Goal: Task Accomplishment & Management: Manage account settings

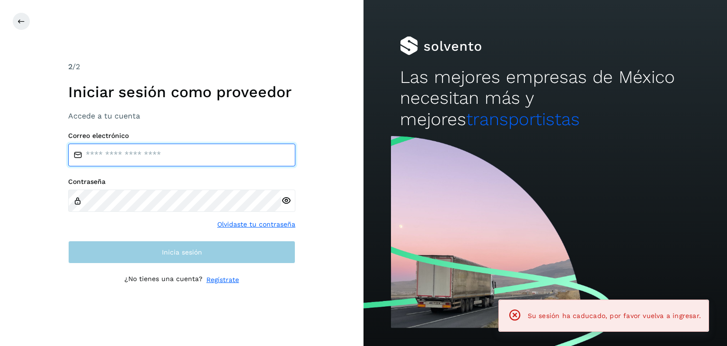
type input "**********"
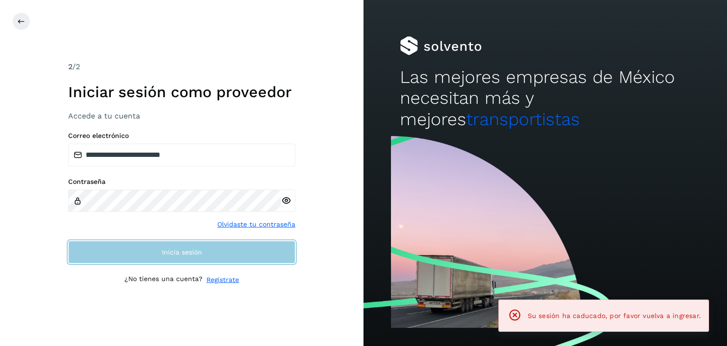
click at [184, 250] on span "Inicia sesión" at bounding box center [182, 252] width 40 height 7
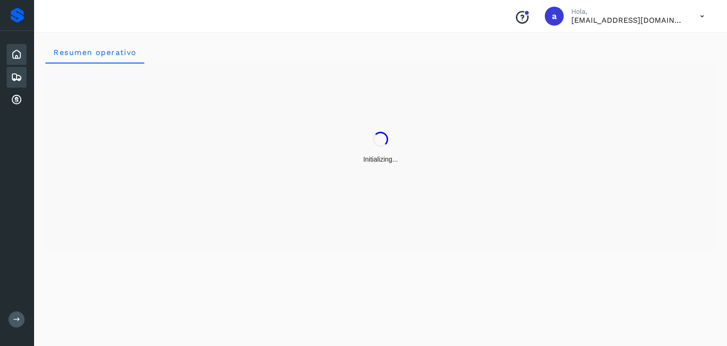
click at [18, 80] on icon at bounding box center [16, 76] width 11 height 11
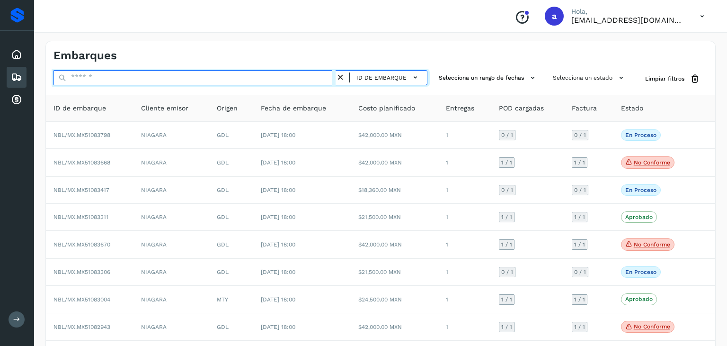
click at [287, 78] on input "text" at bounding box center [195, 77] width 282 height 15
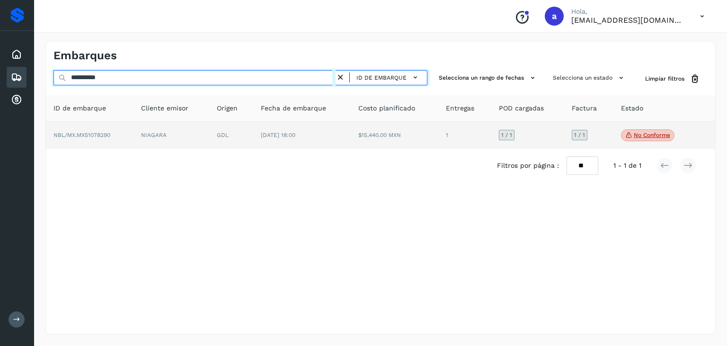
type input "**********"
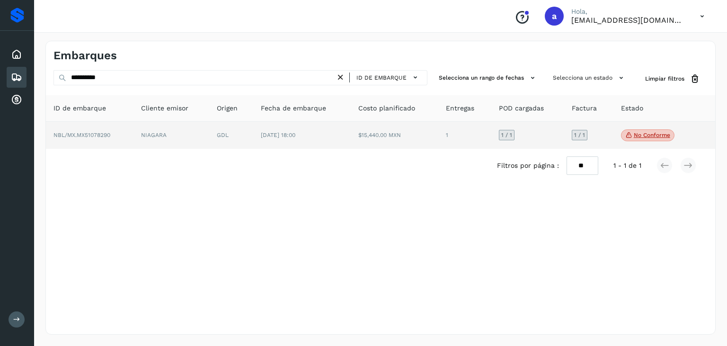
click at [656, 137] on p "No conforme" at bounding box center [652, 135] width 36 height 7
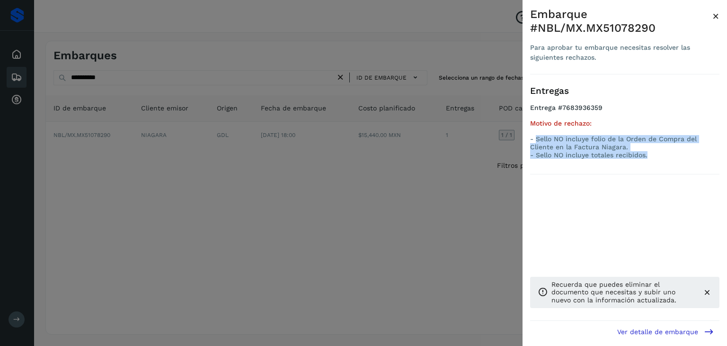
drag, startPoint x: 537, startPoint y: 137, endPoint x: 660, endPoint y: 160, distance: 124.7
click at [660, 160] on ul "Entrega #7683936359 Motivo de rechazo: - Sello NO incluye folio de la Orden de …" at bounding box center [624, 133] width 189 height 59
copy p "Sello NO incluye folio de la Orden de Compra del Cliente en la Factura Niagara.…"
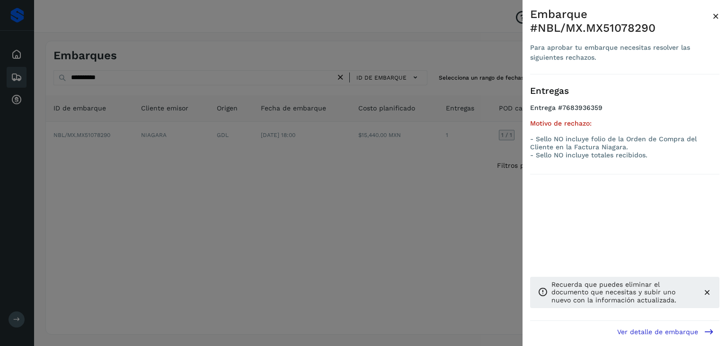
click at [362, 179] on div at bounding box center [363, 173] width 727 height 346
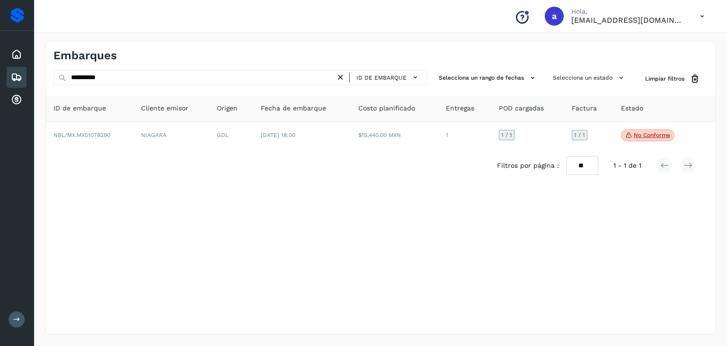
click at [343, 80] on icon at bounding box center [341, 77] width 10 height 10
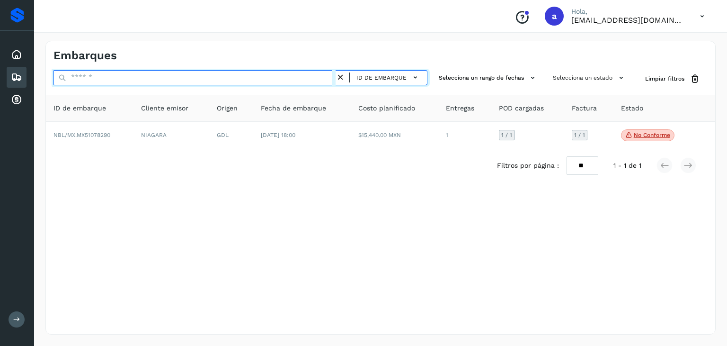
click at [279, 77] on input "text" at bounding box center [195, 77] width 282 height 15
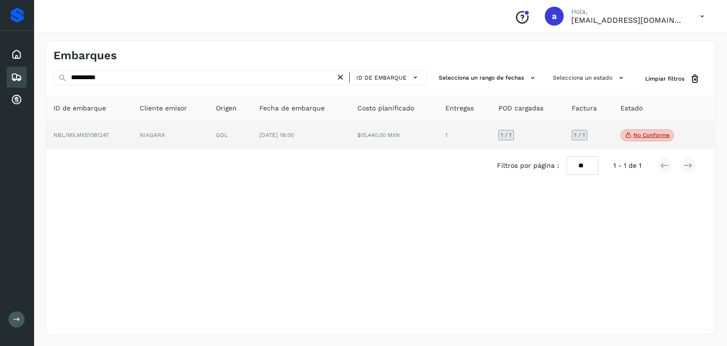
click at [643, 133] on p "No conforme" at bounding box center [651, 135] width 36 height 7
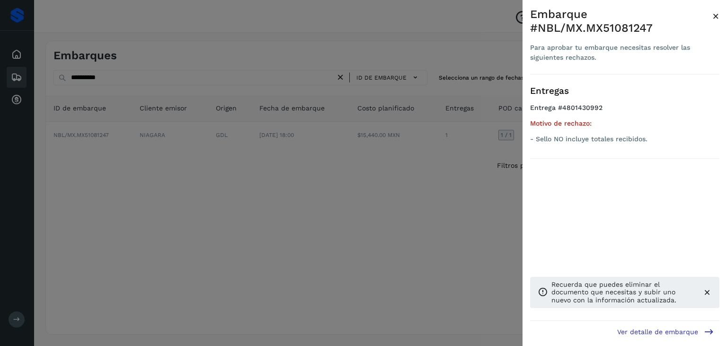
click at [366, 190] on div at bounding box center [363, 173] width 727 height 346
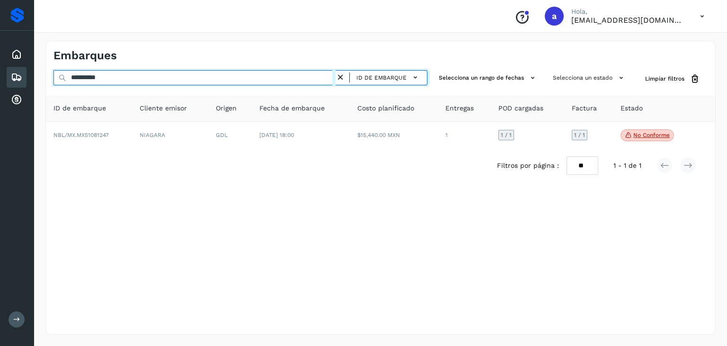
click at [236, 71] on input "**********" at bounding box center [195, 77] width 282 height 15
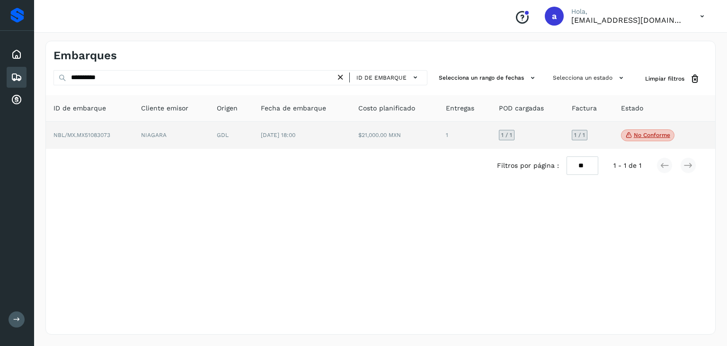
click at [658, 137] on p "No conforme" at bounding box center [652, 135] width 36 height 7
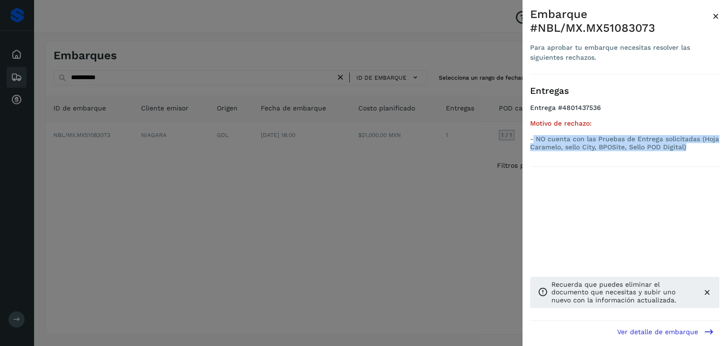
drag, startPoint x: 534, startPoint y: 137, endPoint x: 696, endPoint y: 144, distance: 161.6
click at [696, 144] on p "- NO cuenta con las Pruebas de Entrega solicitadas (Hoja Caramelo, sello City, …" at bounding box center [624, 143] width 189 height 16
copy p "NO cuenta con las Pruebas de Entrega solicitadas (Hoja Caramelo, sello City, BP…"
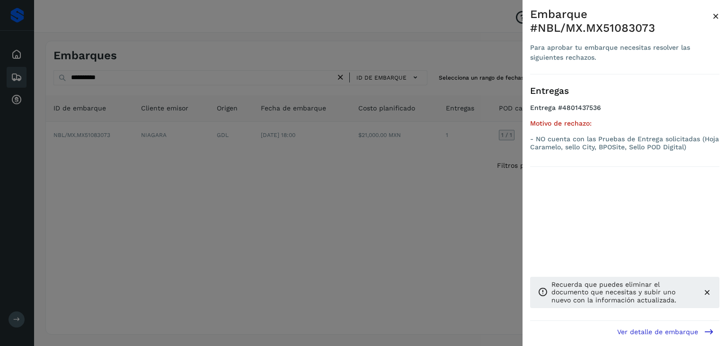
click at [280, 239] on div at bounding box center [363, 173] width 727 height 346
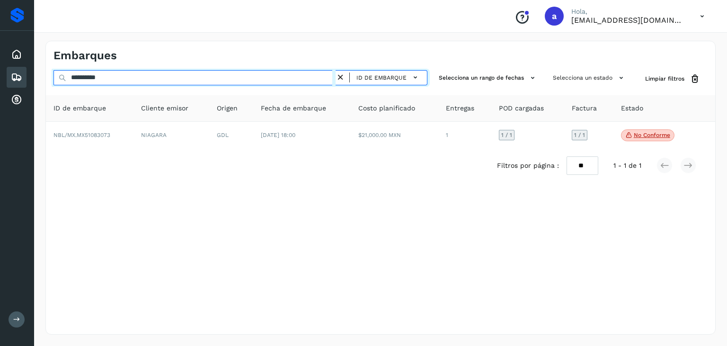
click at [194, 78] on input "**********" at bounding box center [195, 77] width 282 height 15
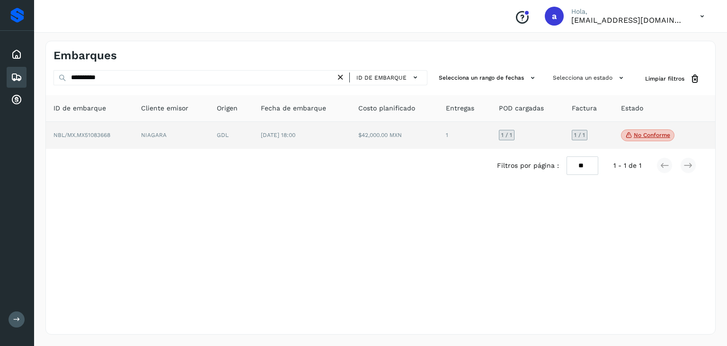
click at [655, 134] on p "No conforme" at bounding box center [652, 135] width 36 height 7
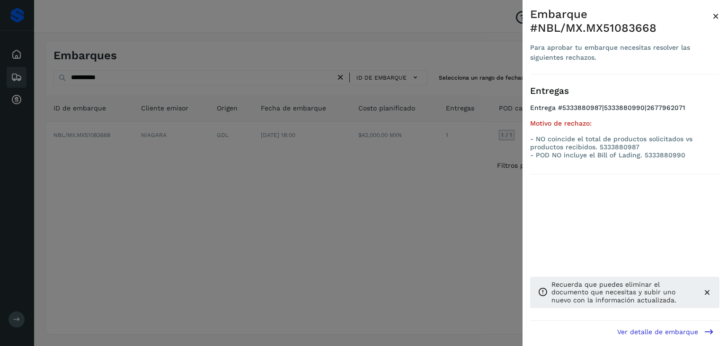
drag, startPoint x: 655, startPoint y: 134, endPoint x: 515, endPoint y: 105, distance: 143.7
click at [515, 105] on div at bounding box center [363, 173] width 727 height 346
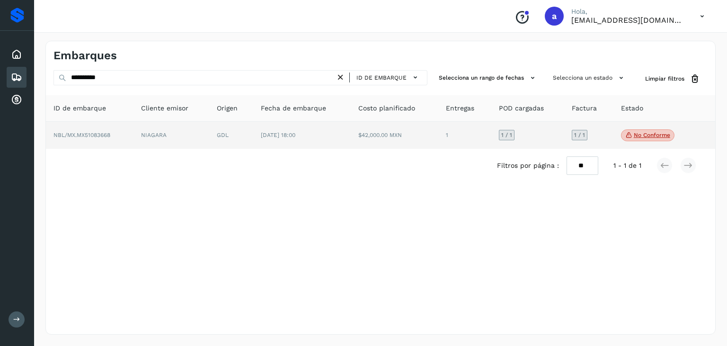
click at [640, 134] on p "No conforme" at bounding box center [652, 135] width 36 height 7
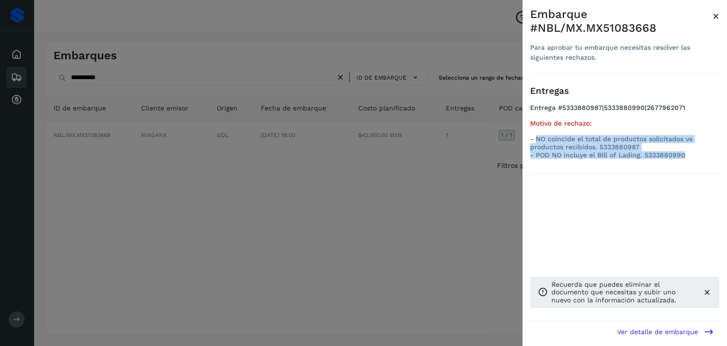
drag, startPoint x: 538, startPoint y: 139, endPoint x: 707, endPoint y: 165, distance: 171.5
click at [707, 165] on div "Entregas Entrega #5333880987|5333880990|2677962071 Motivo de rechazo: - NO coin…" at bounding box center [624, 124] width 189 height 100
copy div "NO coincide el total de productos solicitados vs productos recibidos. 533388098…"
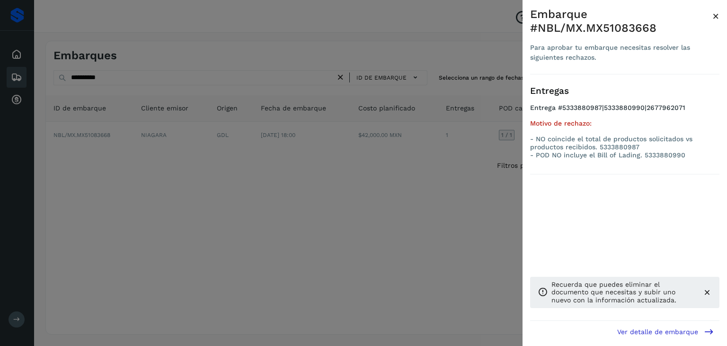
click at [341, 196] on div at bounding box center [363, 173] width 727 height 346
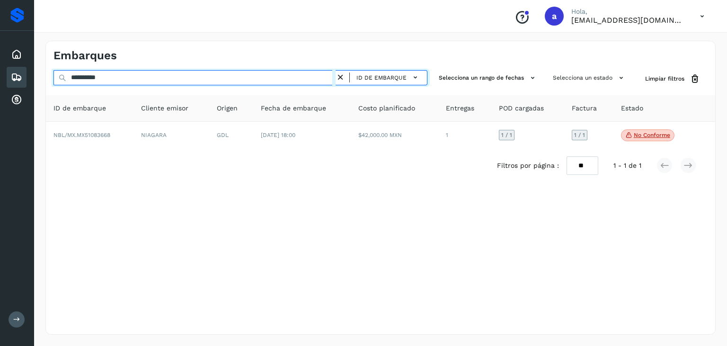
click at [146, 76] on input "**********" at bounding box center [195, 77] width 282 height 15
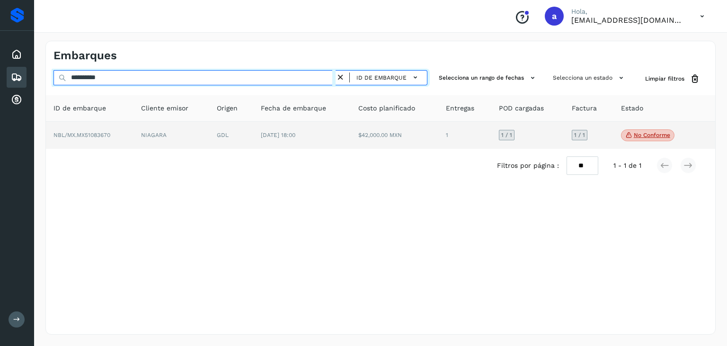
type input "**********"
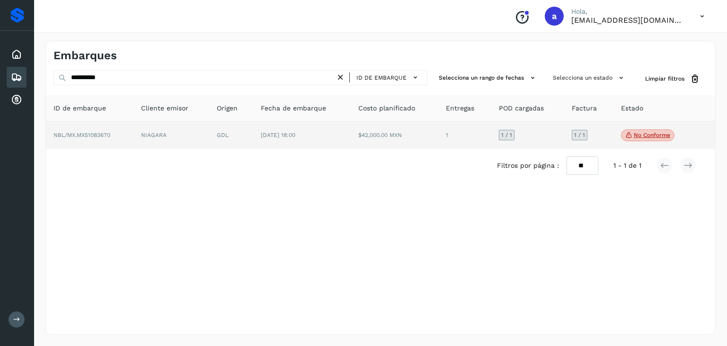
click at [634, 139] on span "No conforme" at bounding box center [648, 135] width 54 height 12
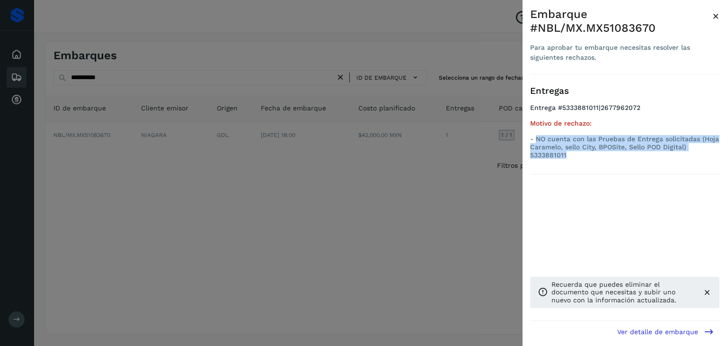
drag, startPoint x: 537, startPoint y: 137, endPoint x: 570, endPoint y: 152, distance: 36.0
click at [570, 152] on p "- NO cuenta con las Pruebas de Entrega solicitadas (Hoja Caramelo, sello City, …" at bounding box center [624, 147] width 189 height 24
copy p "NO cuenta con las Pruebas de Entrega solicitadas (Hoja Caramelo, sello City, BP…"
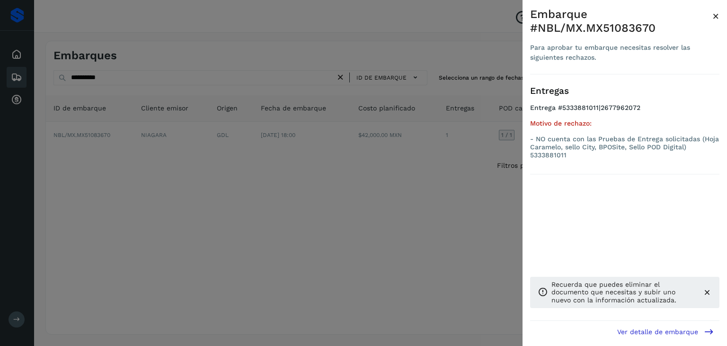
click at [392, 209] on div at bounding box center [363, 173] width 727 height 346
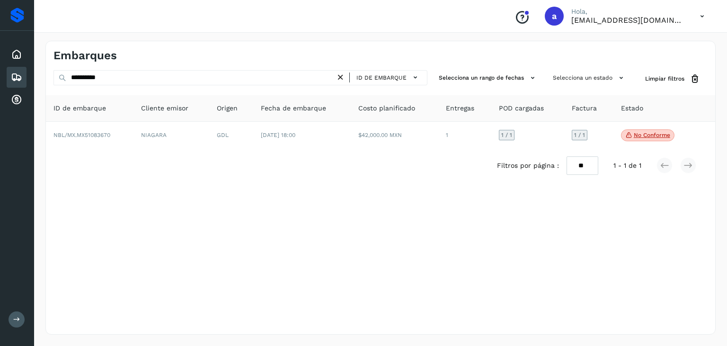
click at [344, 78] on icon at bounding box center [341, 77] width 10 height 10
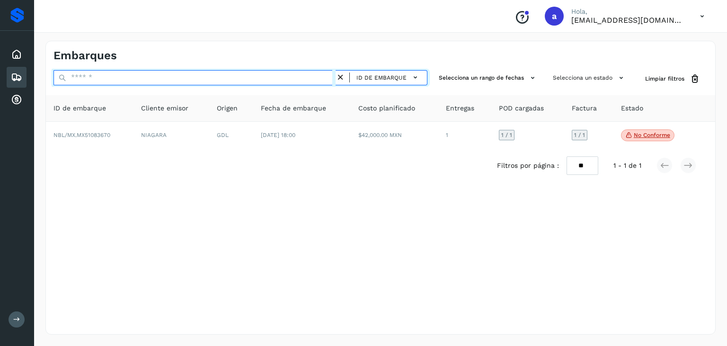
click at [303, 78] on input "text" at bounding box center [195, 77] width 282 height 15
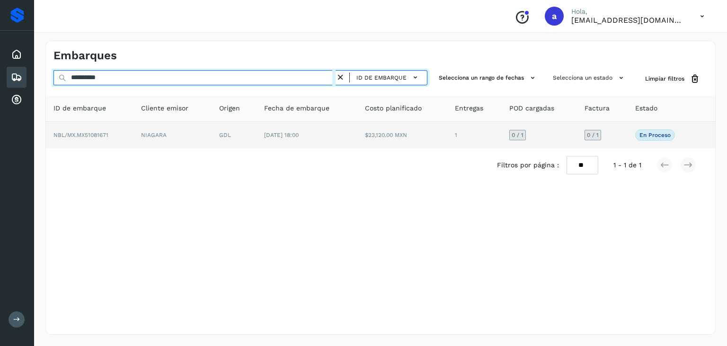
type input "**********"
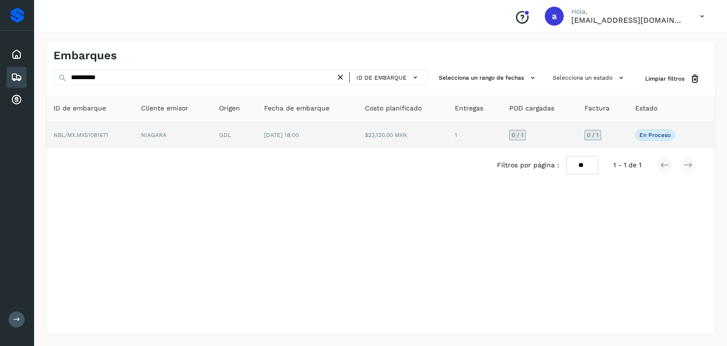
click at [543, 134] on td "0 / 1" at bounding box center [539, 135] width 75 height 27
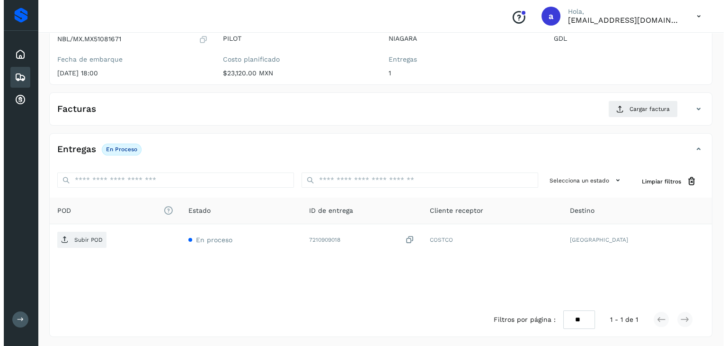
scroll to position [104, 0]
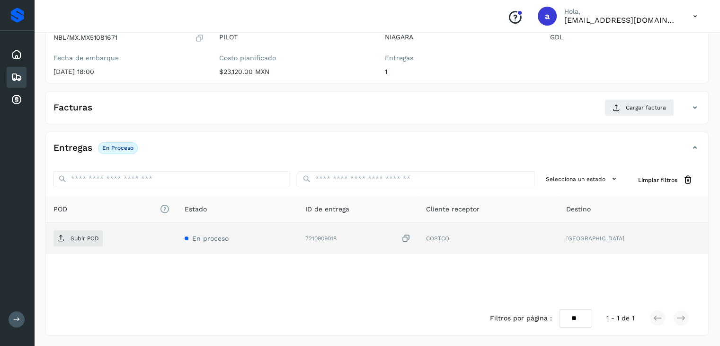
click at [411, 238] on icon at bounding box center [405, 238] width 9 height 10
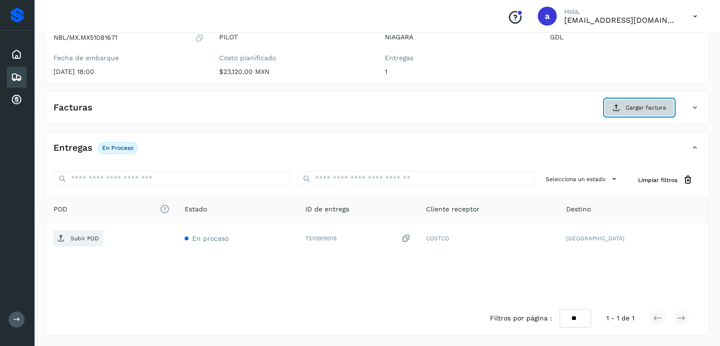
click at [653, 110] on span "Cargar factura" at bounding box center [646, 107] width 40 height 9
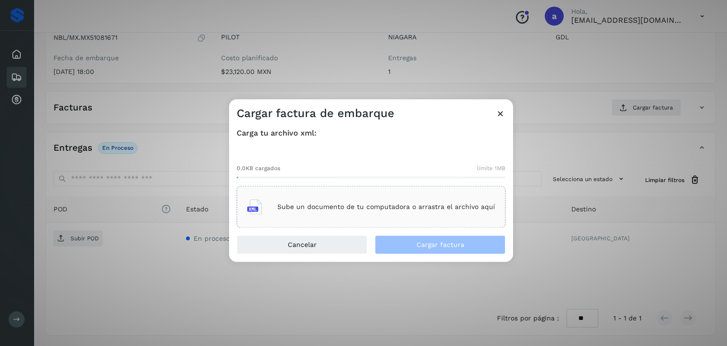
click at [351, 204] on p "Sube un documento de tu computadora o arrastra el archivo aquí" at bounding box center [386, 207] width 218 height 8
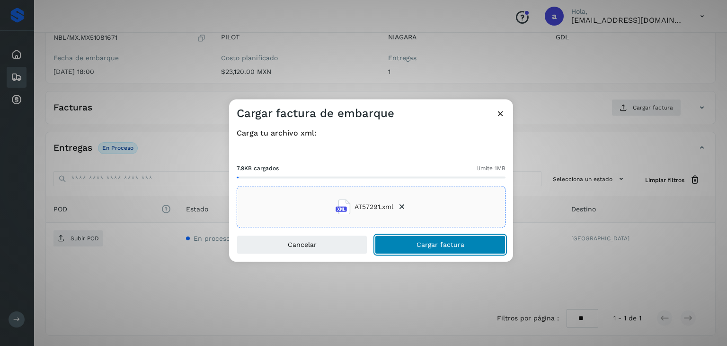
drag, startPoint x: 351, startPoint y: 204, endPoint x: 420, endPoint y: 241, distance: 78.6
click at [420, 241] on span "Cargar factura" at bounding box center [441, 244] width 48 height 7
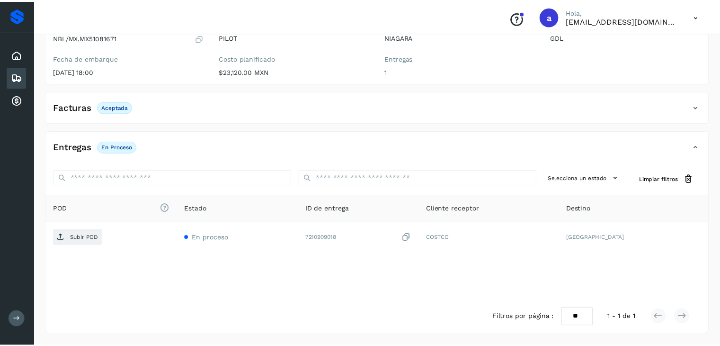
scroll to position [103, 0]
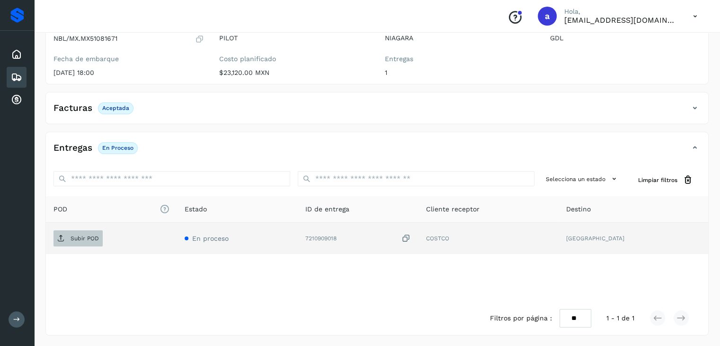
click at [72, 235] on p "Subir POD" at bounding box center [85, 238] width 28 height 7
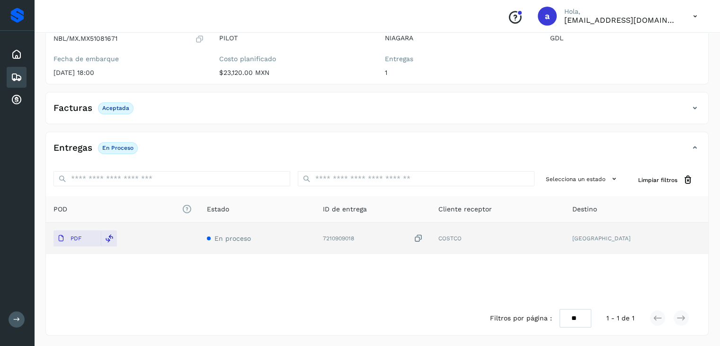
click at [17, 69] on div "Embarques" at bounding box center [17, 77] width 20 height 21
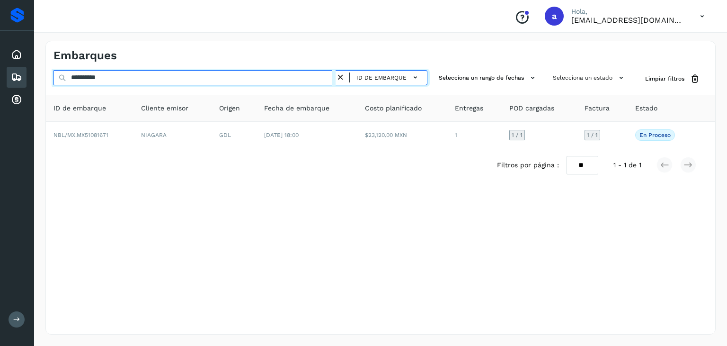
click at [265, 80] on input "**********" at bounding box center [195, 77] width 282 height 15
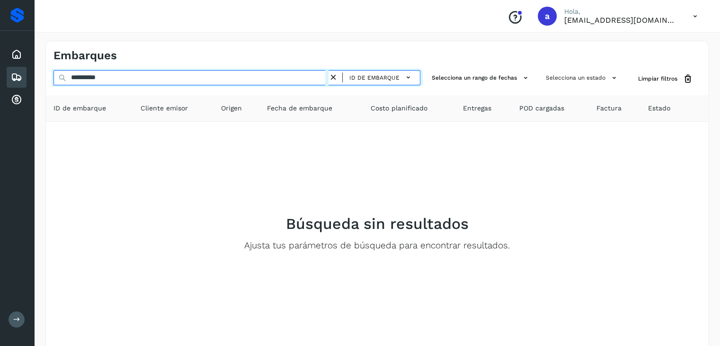
click at [138, 78] on input "**********" at bounding box center [191, 77] width 275 height 15
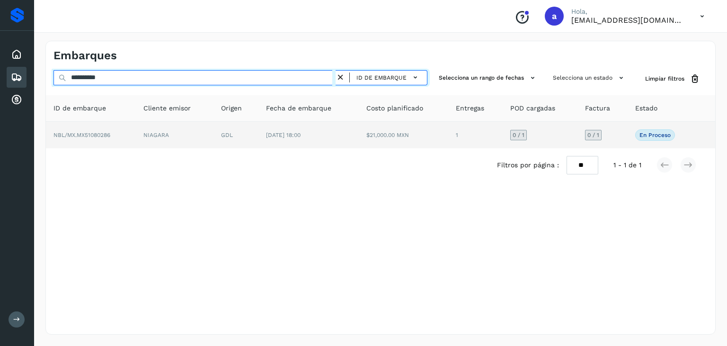
type input "**********"
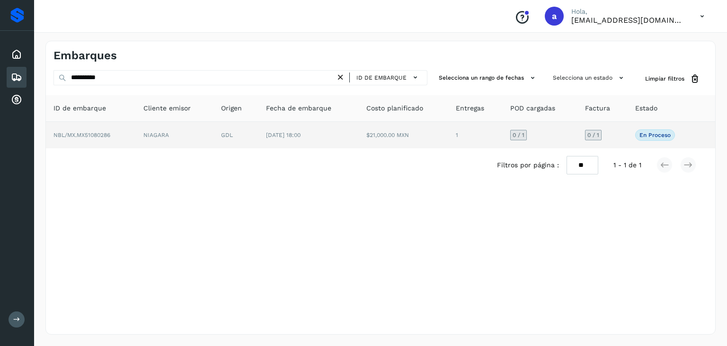
click at [305, 128] on td "[DATE] 18:00" at bounding box center [309, 135] width 100 height 27
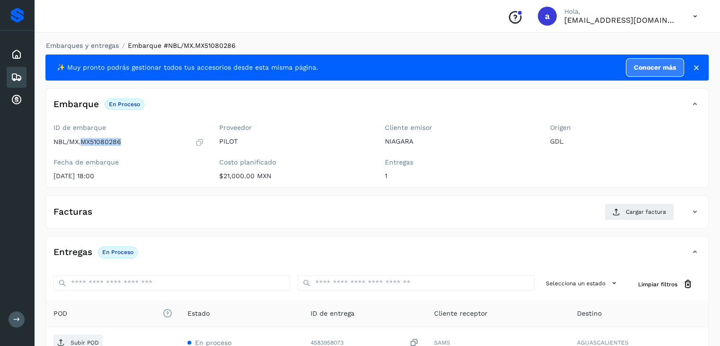
drag, startPoint x: 82, startPoint y: 141, endPoint x: 126, endPoint y: 145, distance: 44.3
click at [125, 145] on div "NBL/MX.MX51080286" at bounding box center [129, 141] width 151 height 9
copy p "MX51080286"
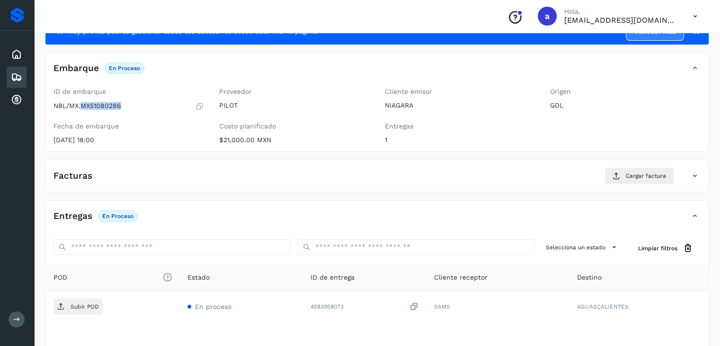
scroll to position [95, 0]
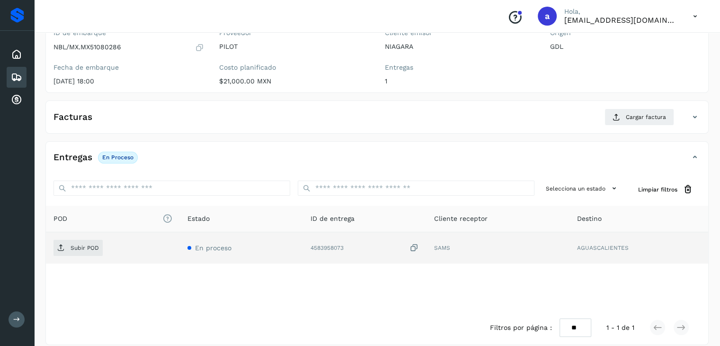
click at [416, 248] on icon at bounding box center [414, 248] width 9 height 10
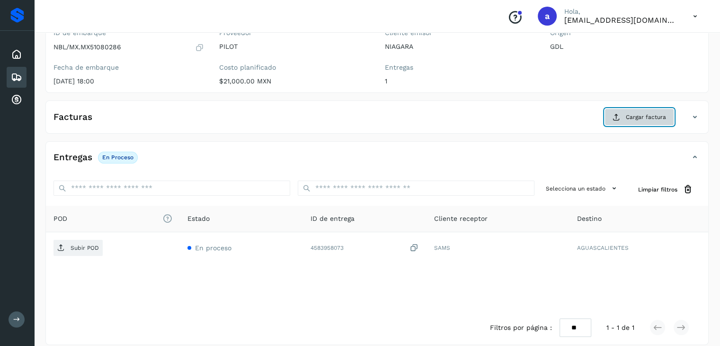
click at [652, 116] on span "Cargar factura" at bounding box center [646, 117] width 40 height 9
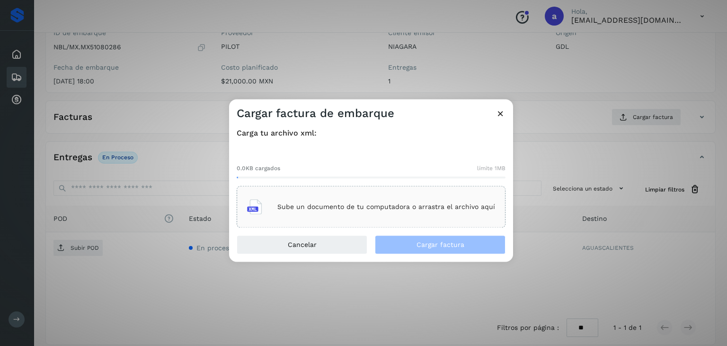
click at [377, 209] on p "Sube un documento de tu computadora o arrastra el archivo aquí" at bounding box center [386, 207] width 218 height 8
click at [297, 205] on p "Sube un documento de tu computadora o arrastra el archivo aquí" at bounding box center [386, 207] width 218 height 8
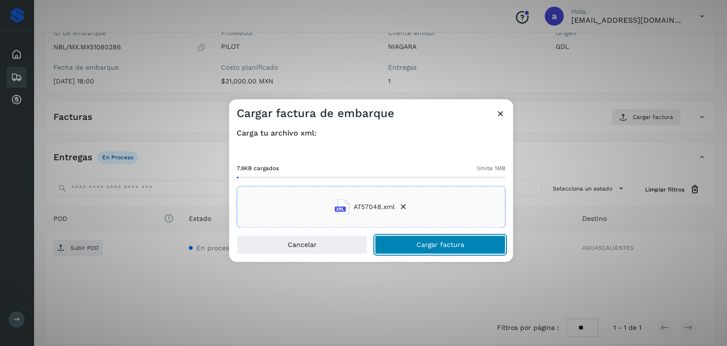
click at [427, 250] on button "Cargar factura" at bounding box center [440, 244] width 131 height 19
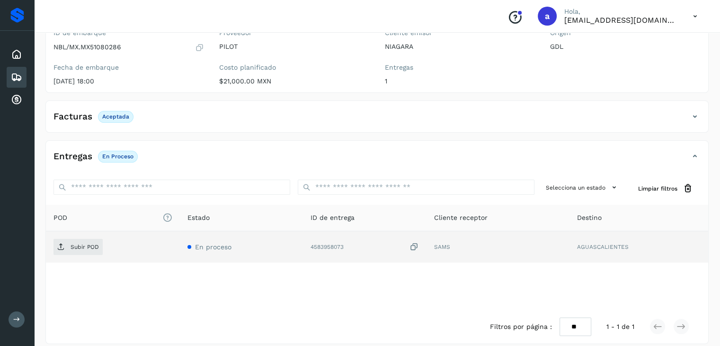
click at [419, 246] on icon at bounding box center [414, 247] width 9 height 10
click at [73, 244] on p "Subir POD" at bounding box center [85, 246] width 28 height 7
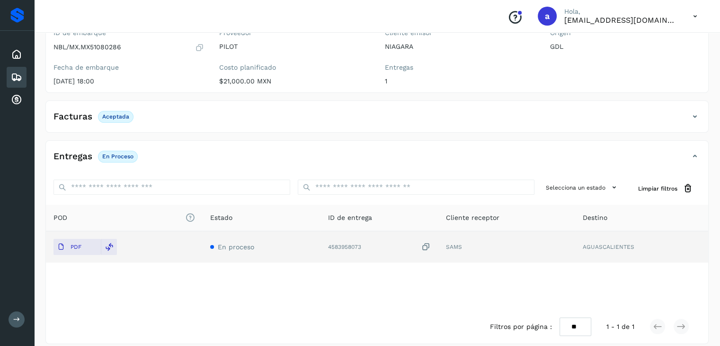
click at [20, 76] on icon at bounding box center [16, 76] width 11 height 11
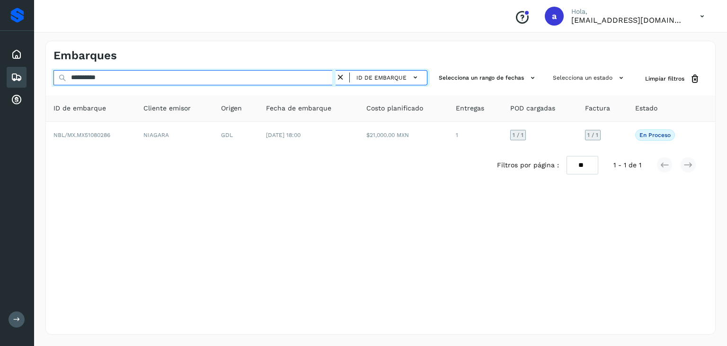
click at [217, 74] on input "**********" at bounding box center [195, 77] width 282 height 15
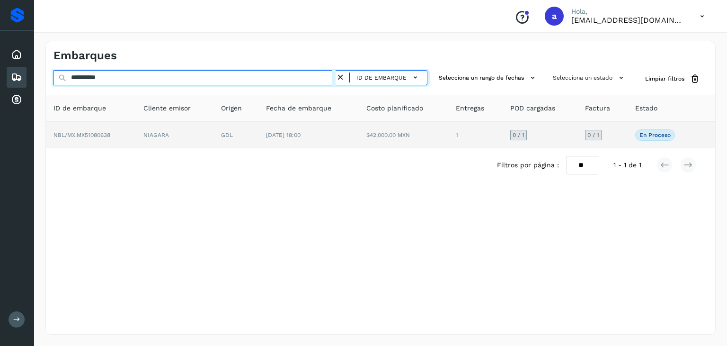
type input "**********"
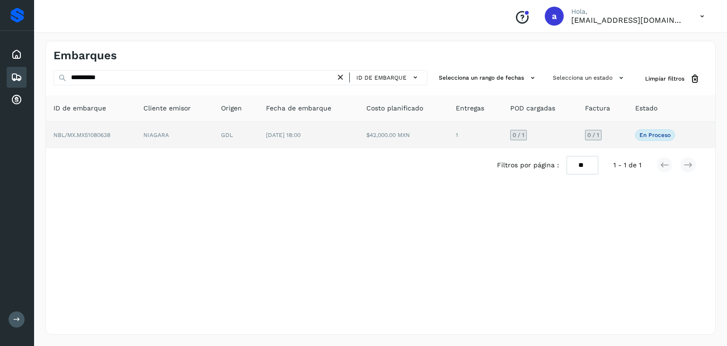
click at [424, 135] on td "$42,000.00 MXN" at bounding box center [404, 135] width 90 height 27
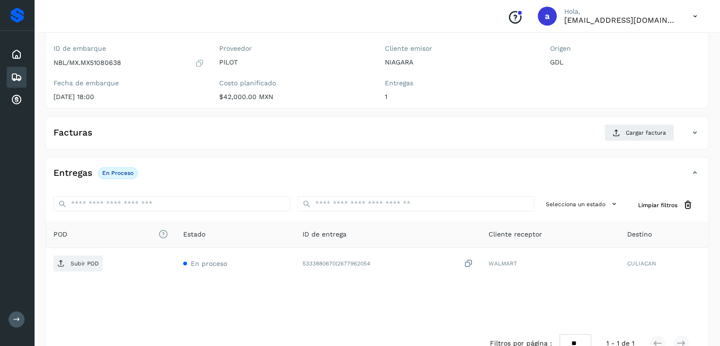
scroll to position [95, 0]
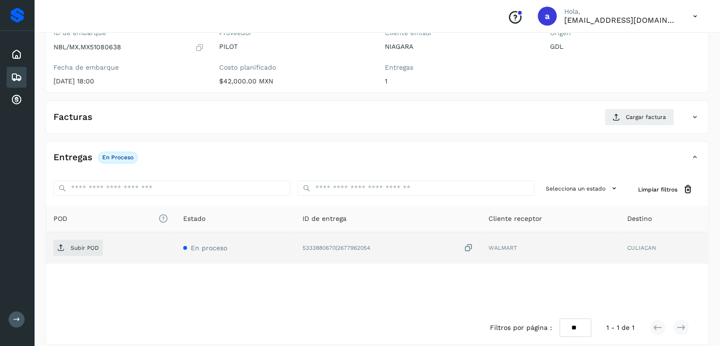
click at [472, 249] on icon at bounding box center [468, 248] width 9 height 10
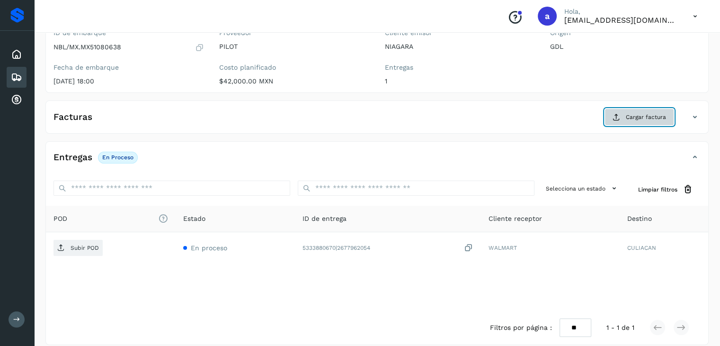
click at [656, 113] on span "Cargar factura" at bounding box center [646, 117] width 40 height 9
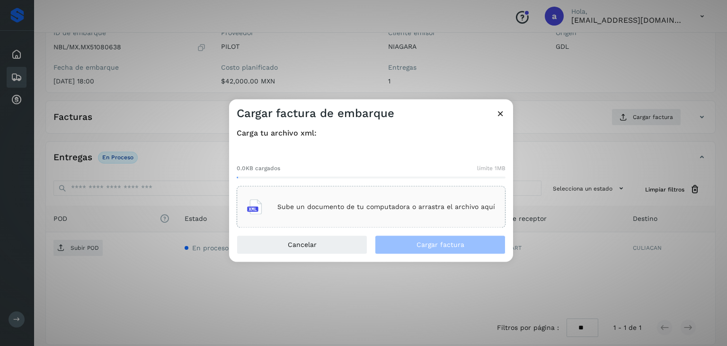
click at [297, 206] on p "Sube un documento de tu computadora o arrastra el archivo aquí" at bounding box center [386, 207] width 218 height 8
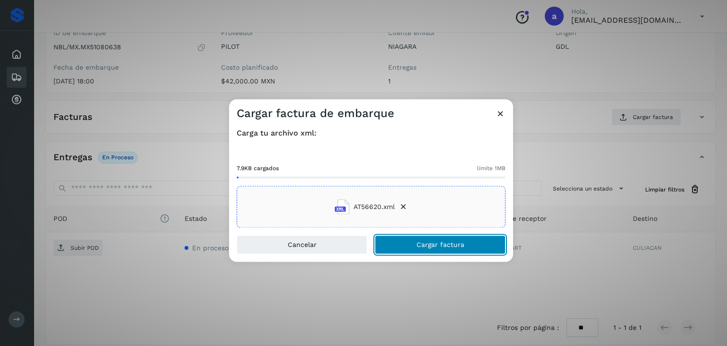
click at [400, 245] on button "Cargar factura" at bounding box center [440, 244] width 131 height 19
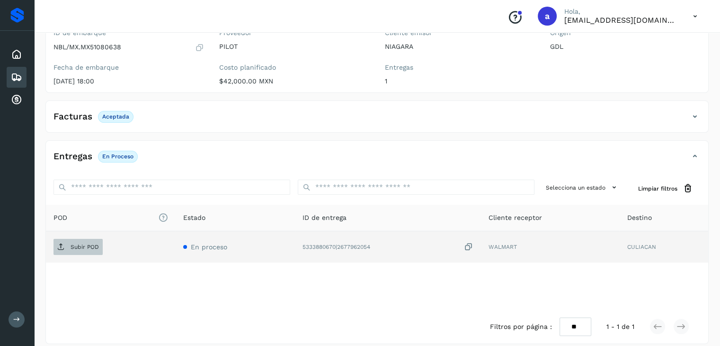
click at [76, 249] on p "Subir POD" at bounding box center [85, 246] width 28 height 7
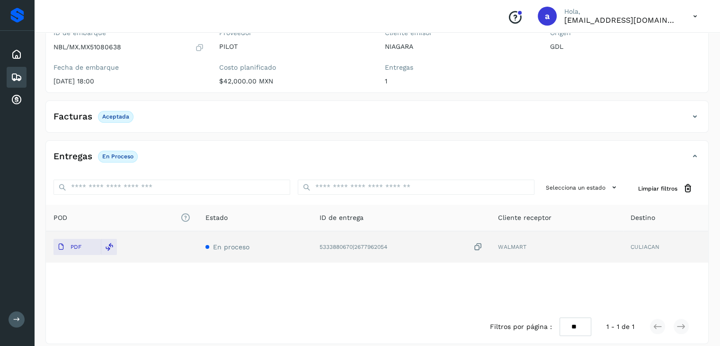
click at [17, 74] on icon at bounding box center [16, 76] width 11 height 11
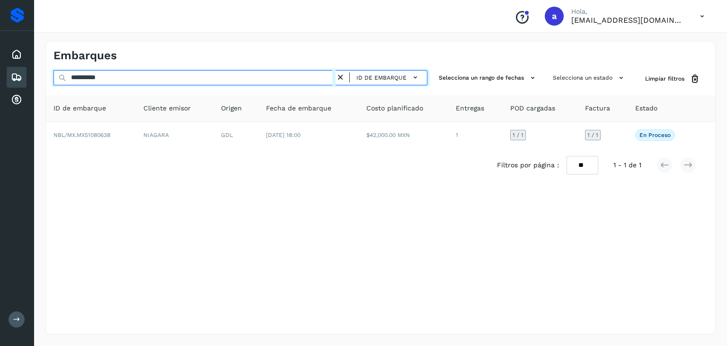
click at [221, 80] on input "**********" at bounding box center [195, 77] width 282 height 15
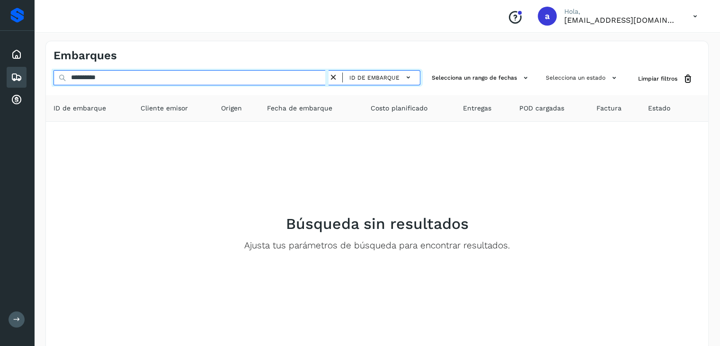
type input "**********"
